Goal: Information Seeking & Learning: Learn about a topic

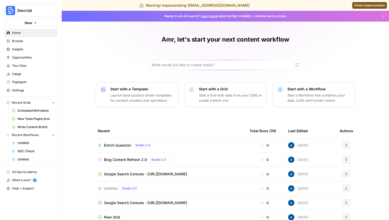
click at [32, 50] on span "Insights" at bounding box center [33, 49] width 43 height 5
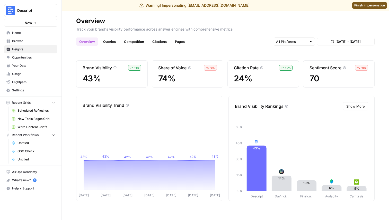
click at [355, 107] on span "Show More" at bounding box center [355, 106] width 19 height 5
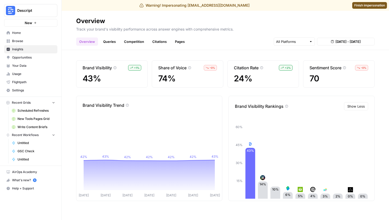
click at [367, 5] on span "Finish impersonation" at bounding box center [369, 5] width 31 height 5
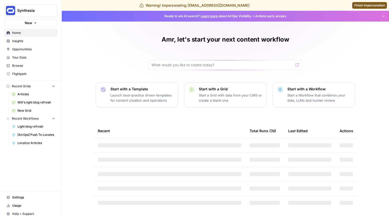
click at [41, 38] on link "Insights" at bounding box center [30, 41] width 53 height 8
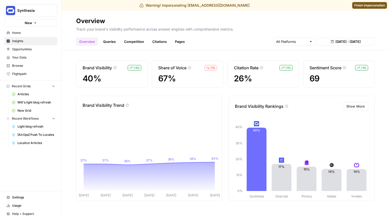
click at [355, 105] on span "Show More" at bounding box center [355, 106] width 19 height 5
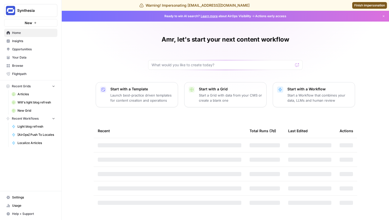
click at [360, 4] on span "Finish impersonation" at bounding box center [369, 5] width 31 height 5
